Goal: Find contact information: Find contact information

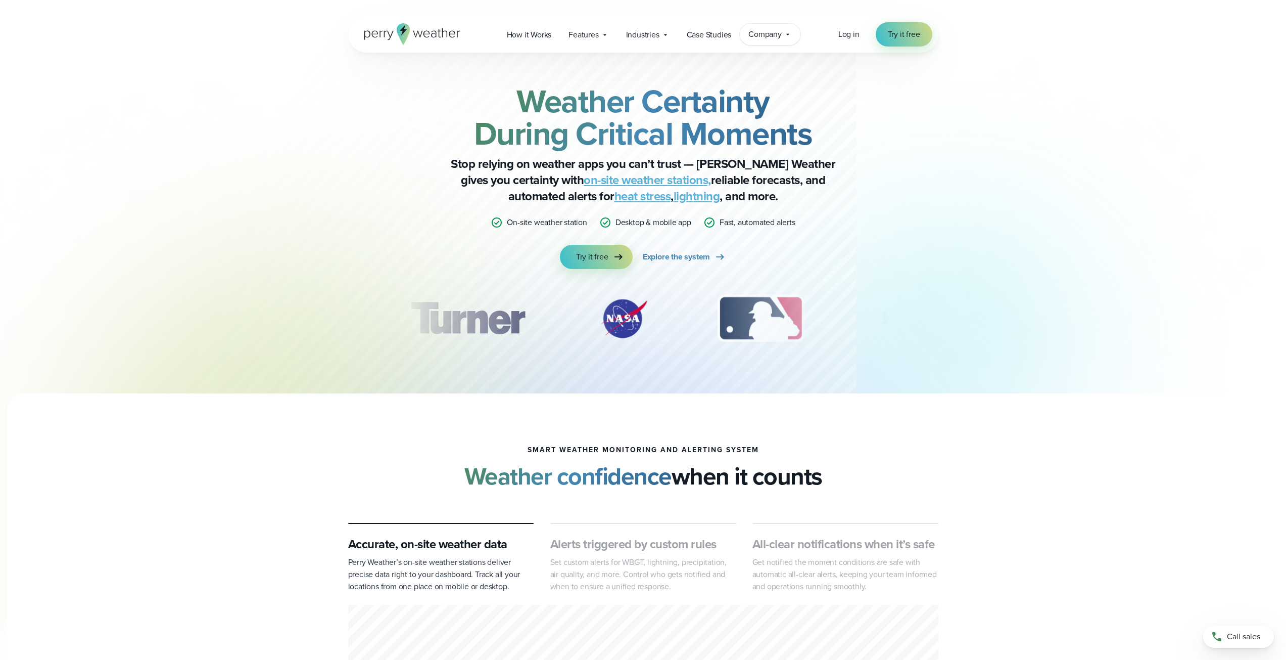
click at [763, 29] on span "Company" at bounding box center [764, 34] width 33 height 12
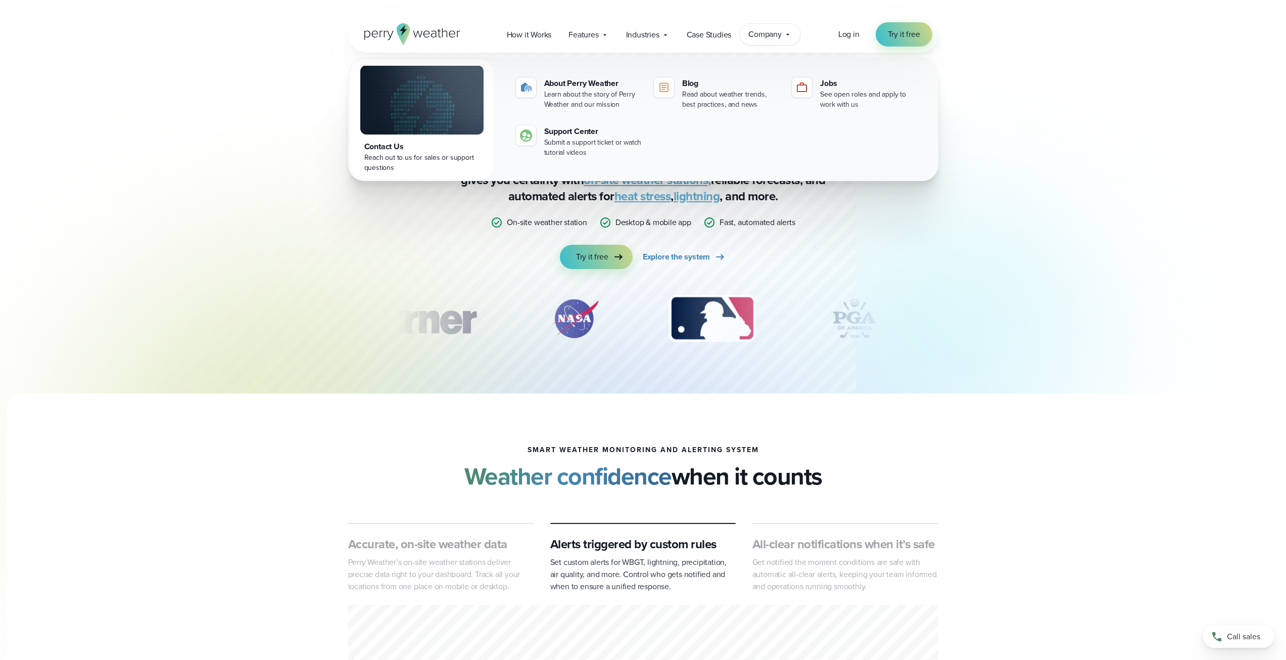
click at [406, 156] on div "Reach out to us for sales or support questions" at bounding box center [421, 163] width 115 height 20
